Goal: Information Seeking & Learning: Find contact information

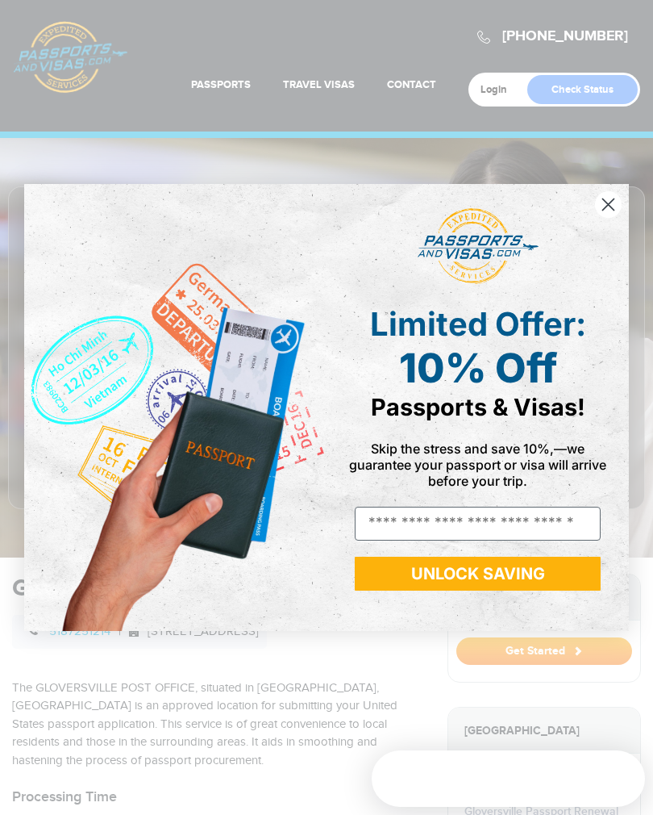
click at [605, 191] on circle "Close dialog" at bounding box center [608, 204] width 27 height 27
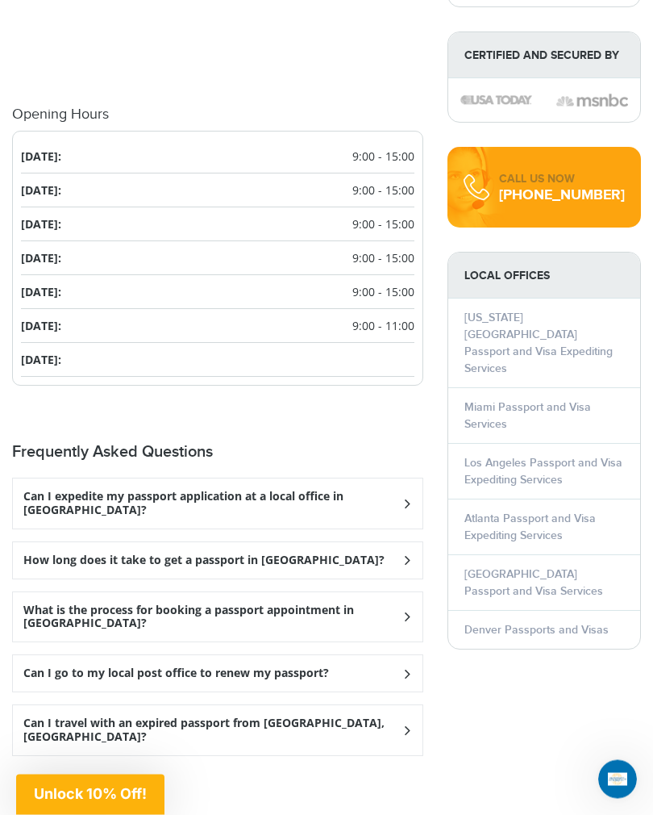
scroll to position [1998, 0]
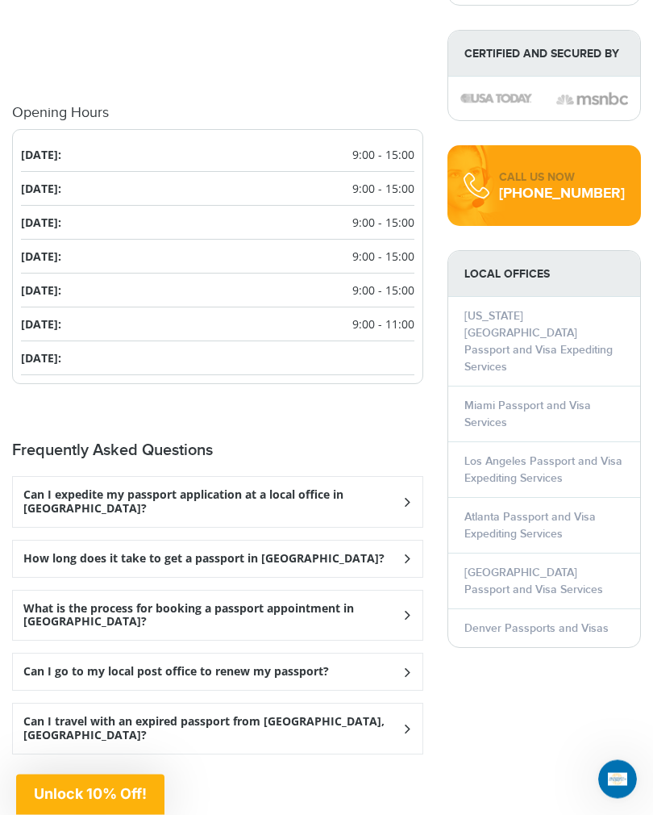
click at [416, 591] on div "What is the process for booking a passport appointment in Gloversville?" at bounding box center [218, 616] width 410 height 50
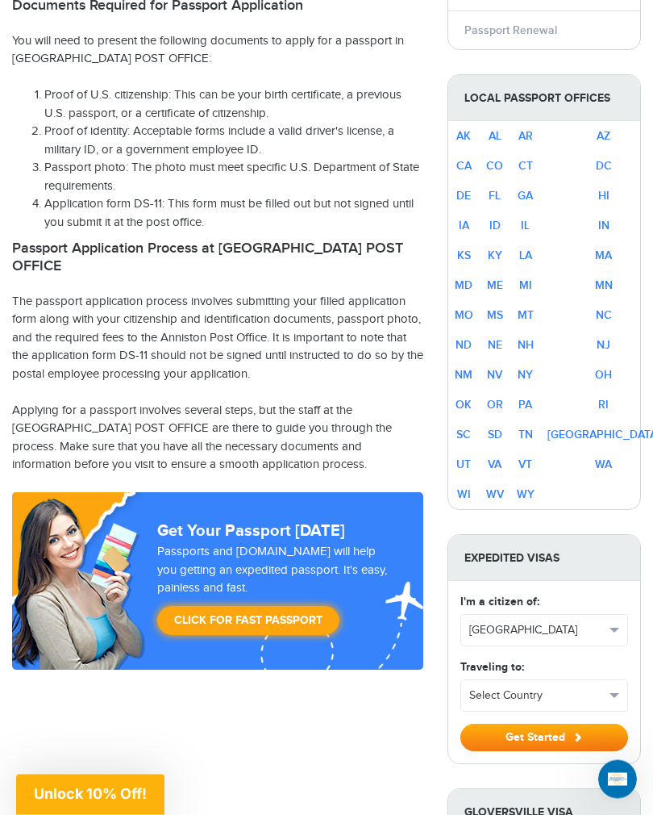
scroll to position [916, 0]
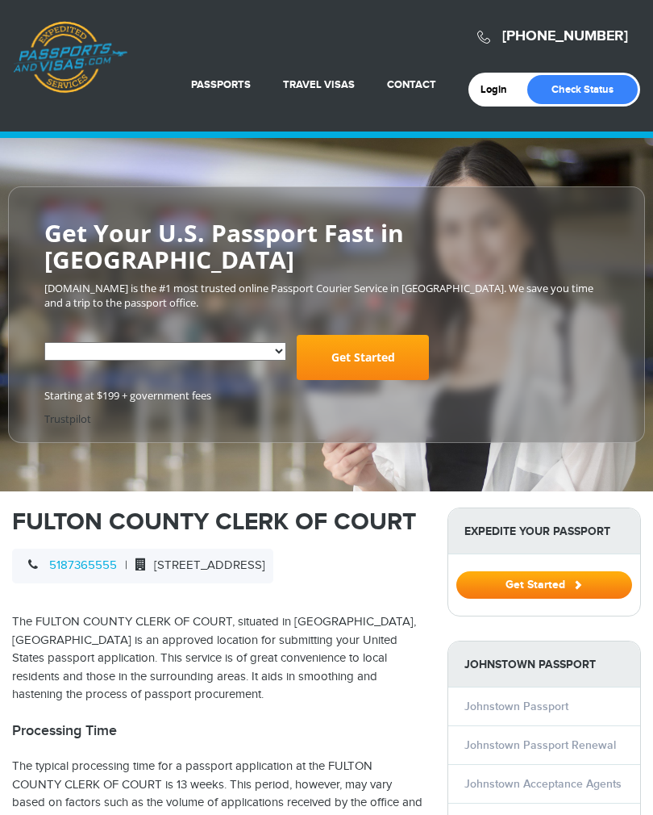
select select "**********"
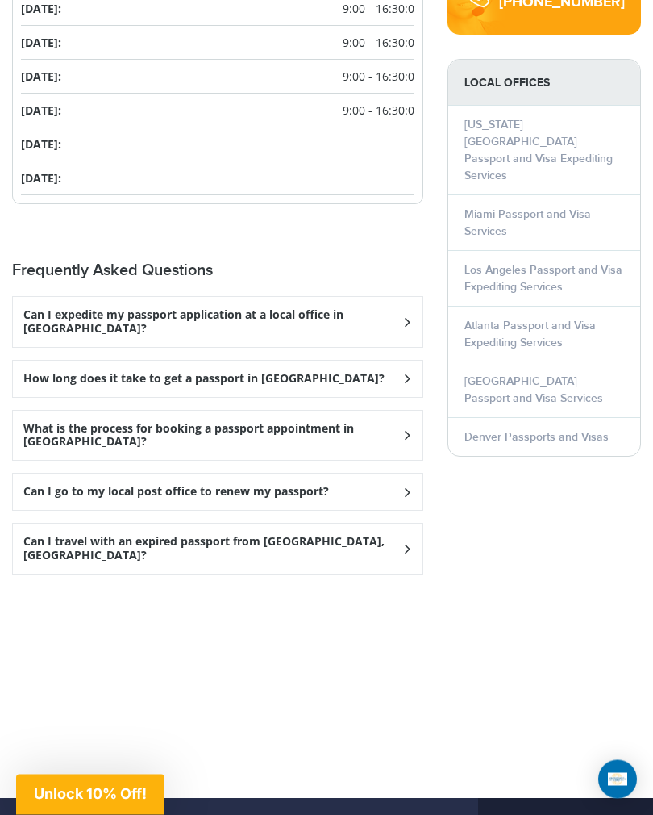
scroll to position [2178, 0]
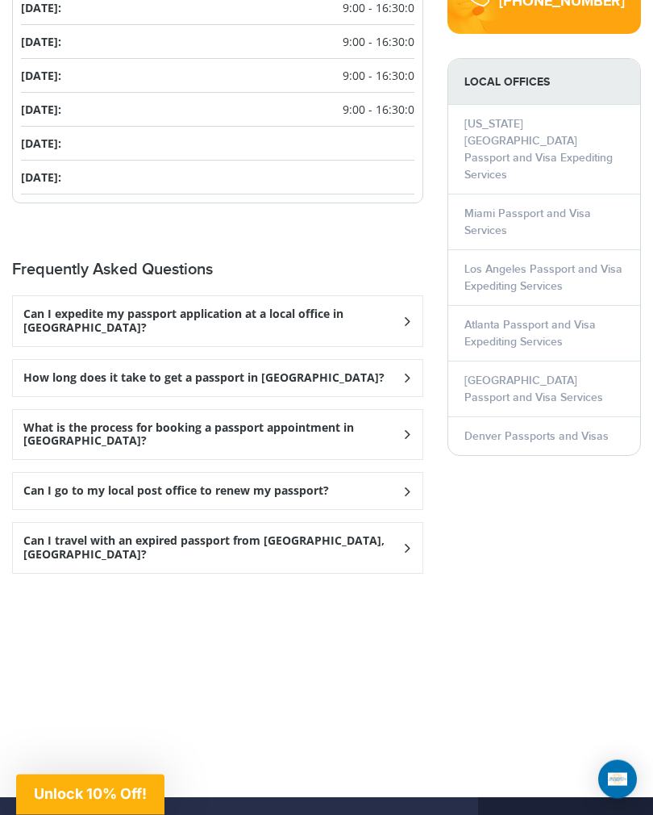
click at [398, 422] on h3 "What is the process for booking a passport appointment in [GEOGRAPHIC_DATA]?" at bounding box center [212, 435] width 378 height 27
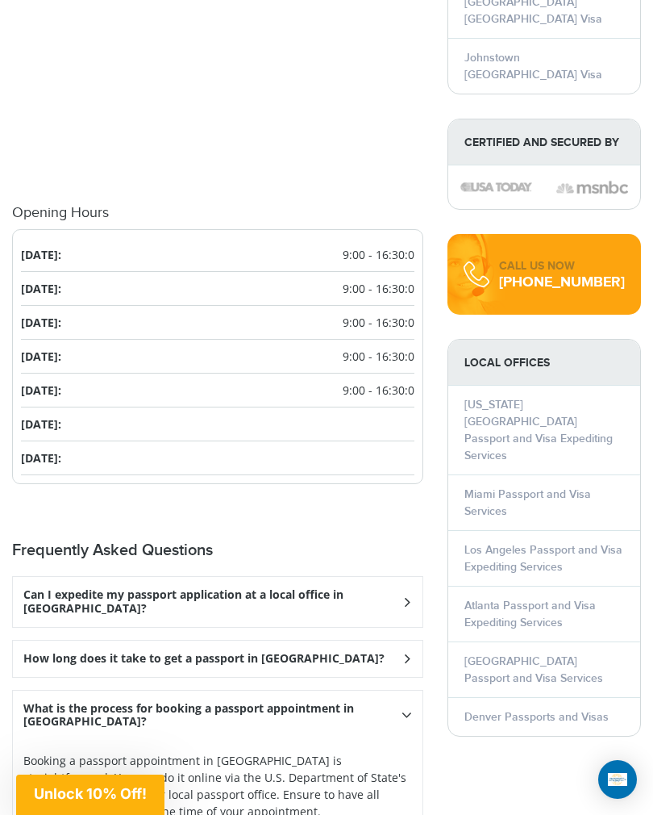
scroll to position [1897, 0]
click at [404, 591] on div "Can I expedite my passport application at a local office in [GEOGRAPHIC_DATA]?" at bounding box center [218, 603] width 410 height 50
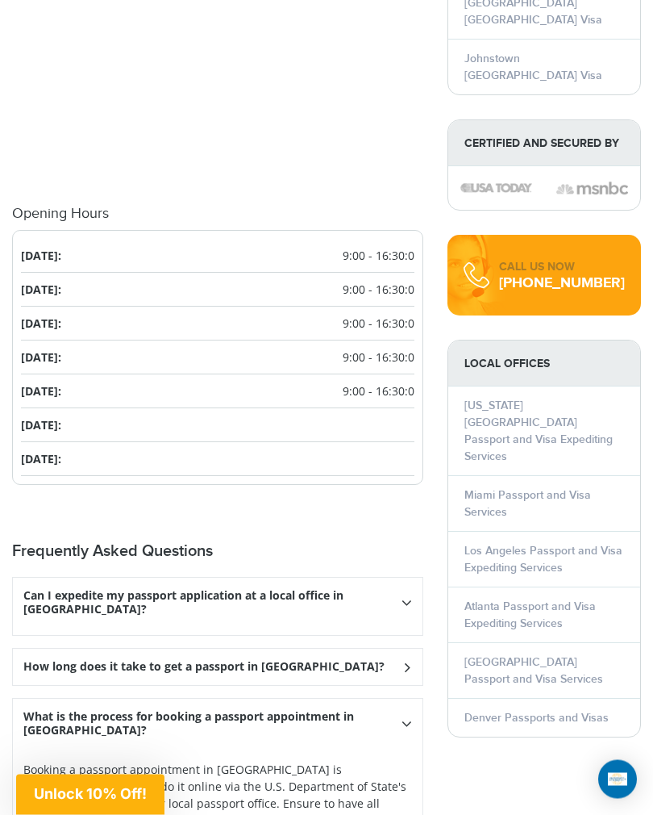
scroll to position [1898, 0]
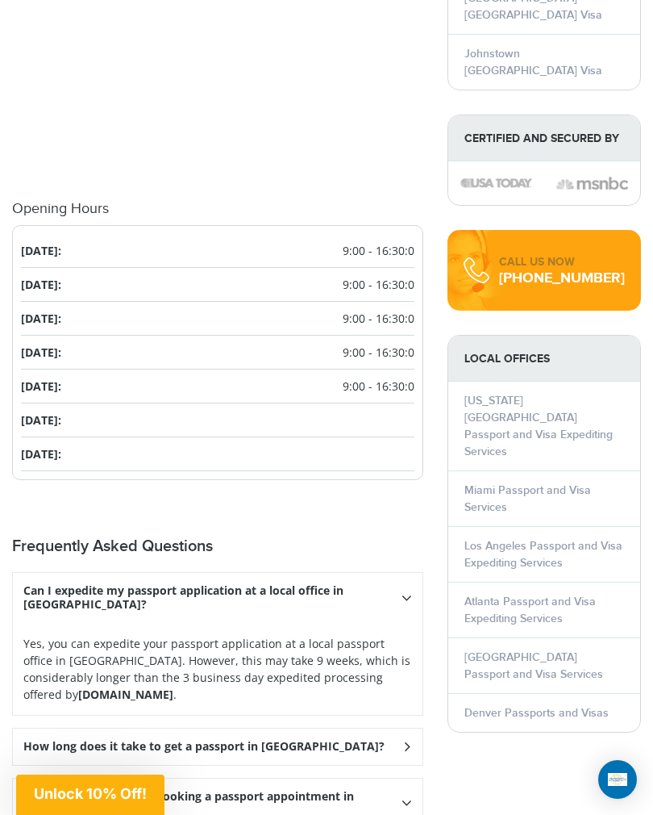
scroll to position [1920, 0]
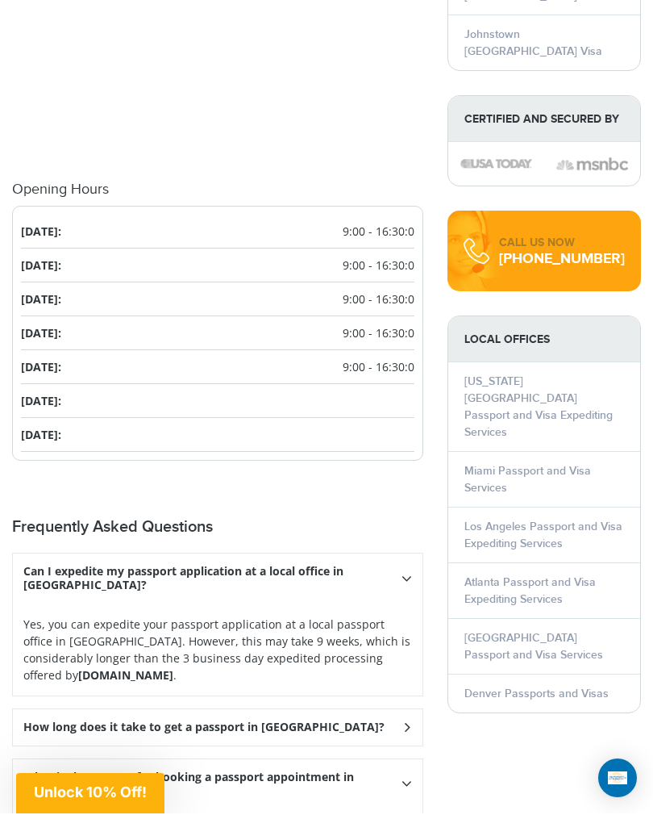
click at [415, 711] on div "How long does it take to get a passport in [GEOGRAPHIC_DATA]?" at bounding box center [218, 729] width 410 height 36
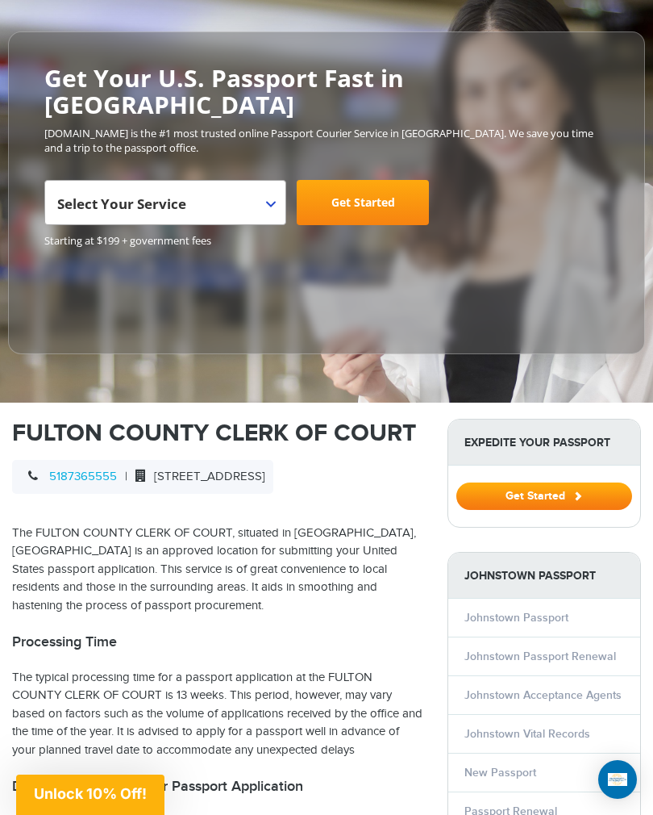
scroll to position [149, 0]
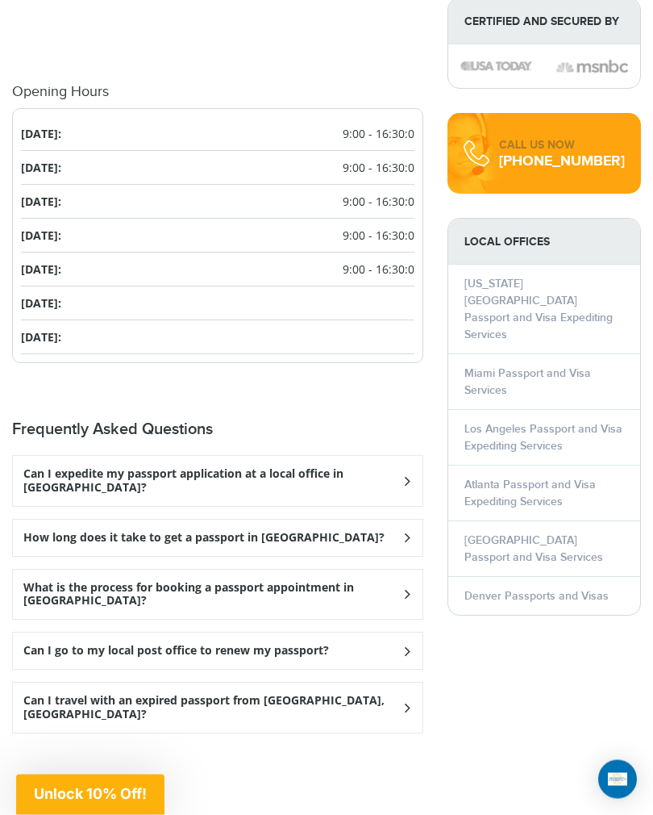
scroll to position [2020, 0]
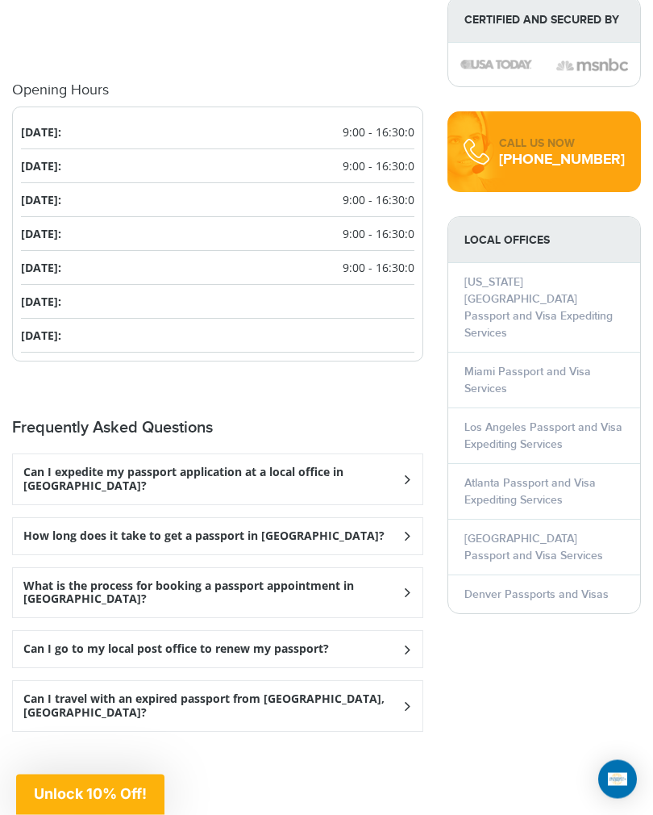
click at [408, 588] on icon at bounding box center [406, 593] width 16 height 10
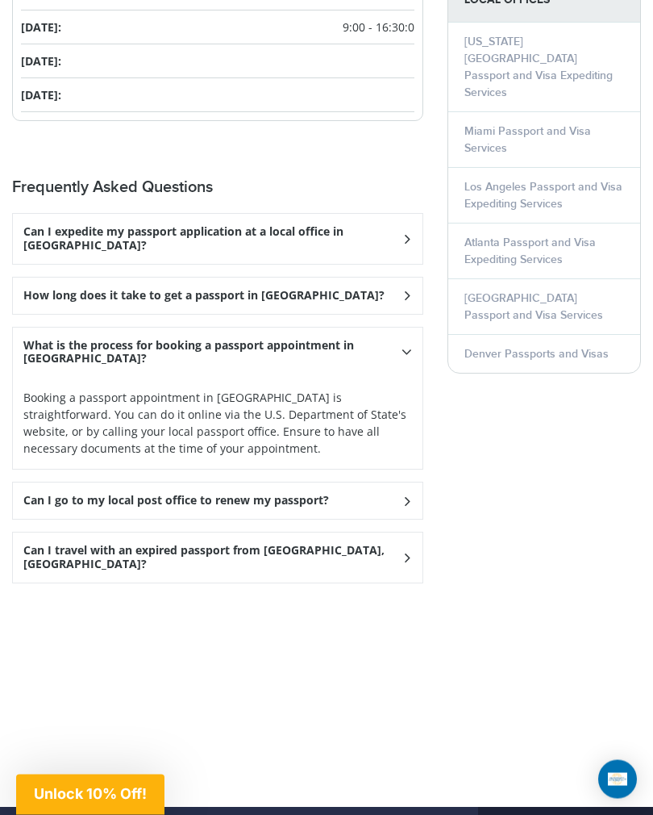
scroll to position [2262, 0]
click at [401, 607] on span at bounding box center [217, 680] width 411 height 171
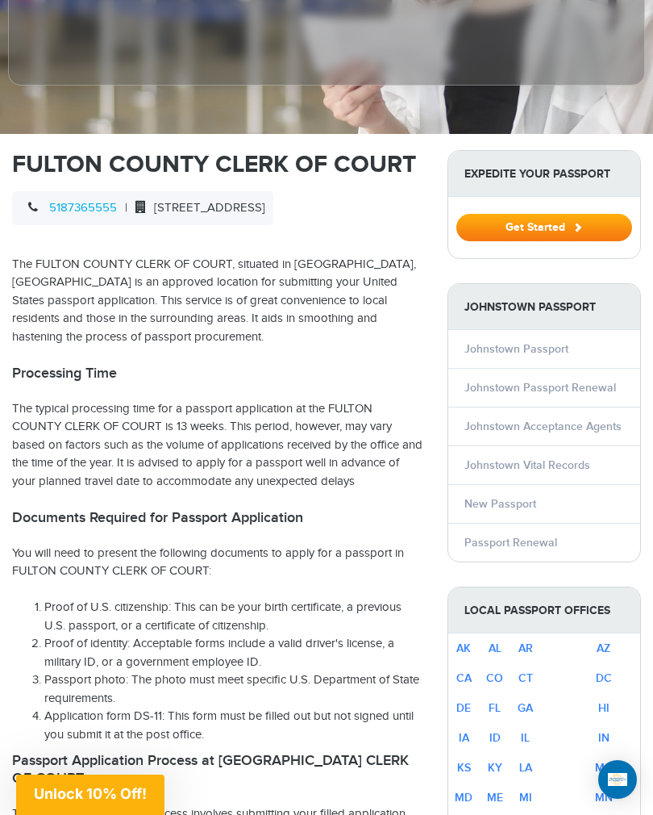
scroll to position [423, 0]
